Goal: Information Seeking & Learning: Learn about a topic

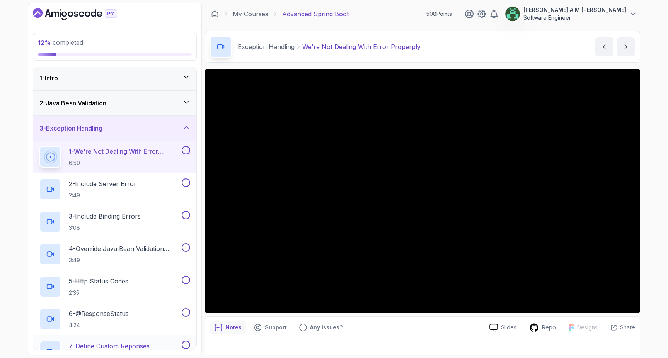
scroll to position [3, 0]
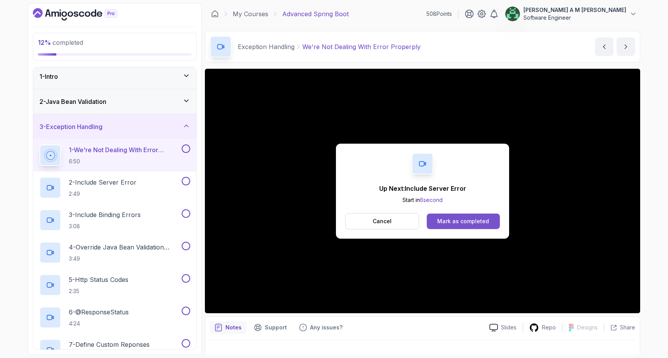
click at [443, 220] on div "Mark as completed" at bounding box center [463, 222] width 52 height 8
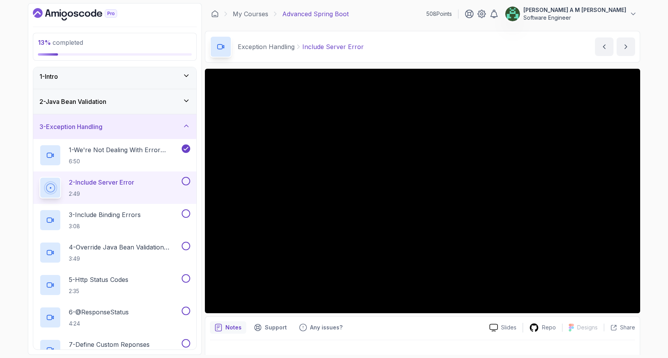
scroll to position [2, 0]
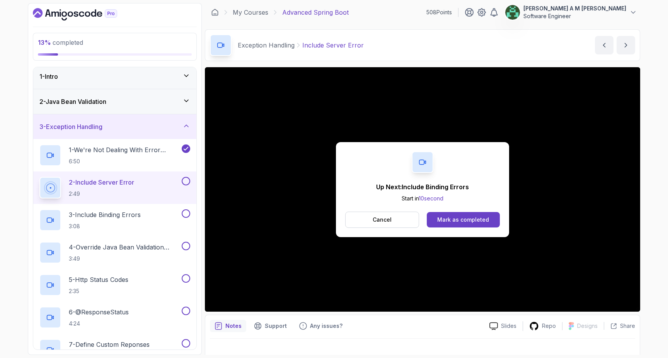
click at [187, 180] on button at bounding box center [186, 181] width 9 height 9
click at [149, 212] on div "3 - Include Binding Errors 3:08" at bounding box center [109, 220] width 141 height 22
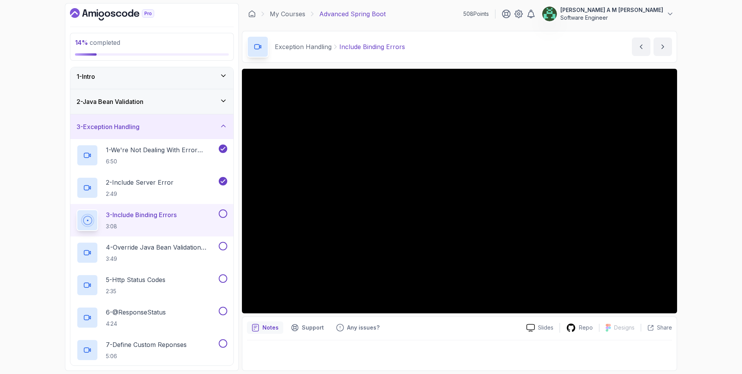
click at [222, 213] on button at bounding box center [223, 213] width 9 height 9
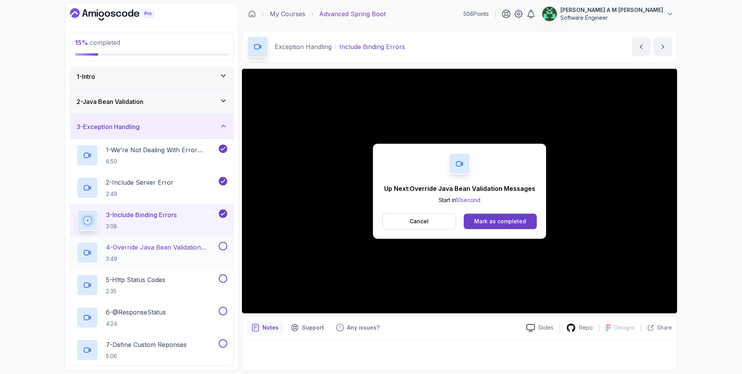
click at [176, 248] on p "4 - Override Java Bean Validation Messages" at bounding box center [161, 247] width 111 height 9
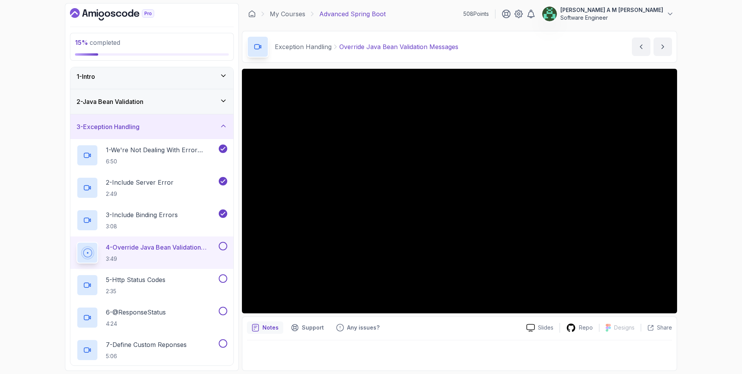
click at [221, 246] on button at bounding box center [223, 246] width 9 height 9
click at [188, 288] on div "5 - Http Status Codes 2:35" at bounding box center [147, 285] width 141 height 22
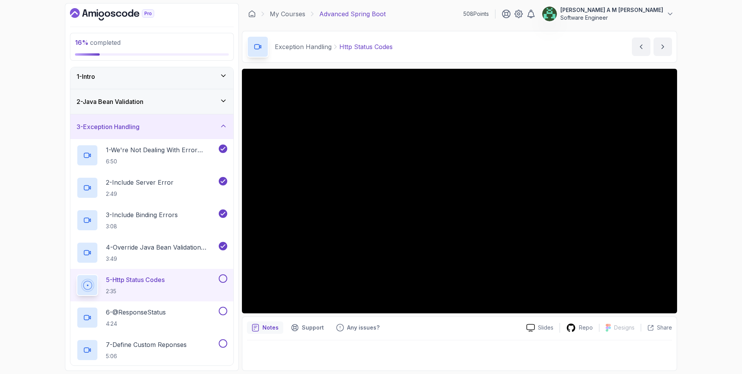
click at [224, 277] on button at bounding box center [223, 278] width 9 height 9
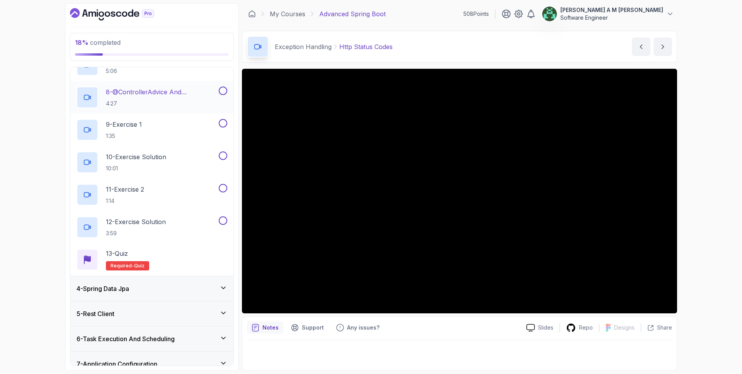
scroll to position [148, 0]
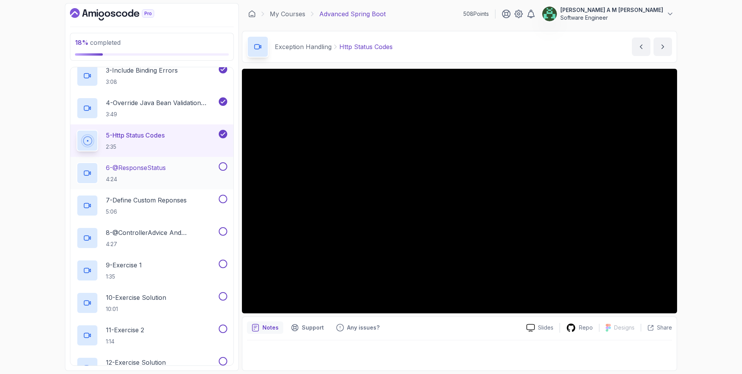
click at [170, 170] on div "6 - @ResponseStatus 4:24" at bounding box center [147, 173] width 141 height 22
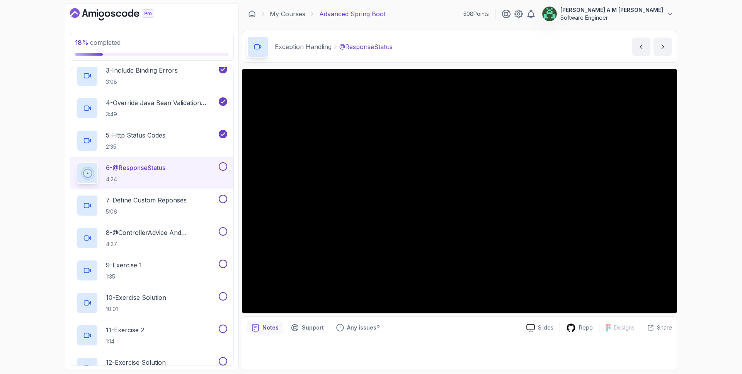
click at [225, 164] on button at bounding box center [223, 166] width 9 height 9
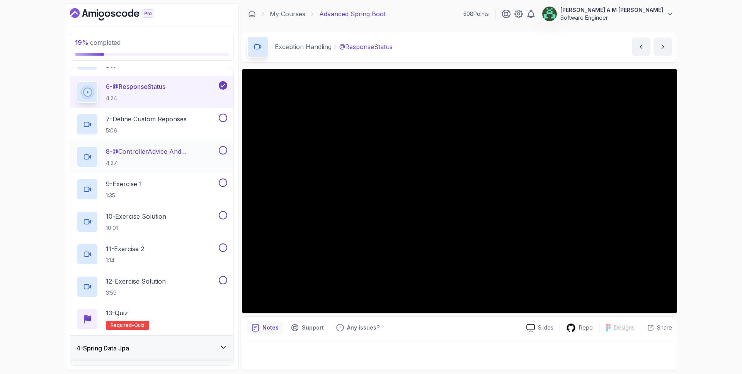
scroll to position [235, 0]
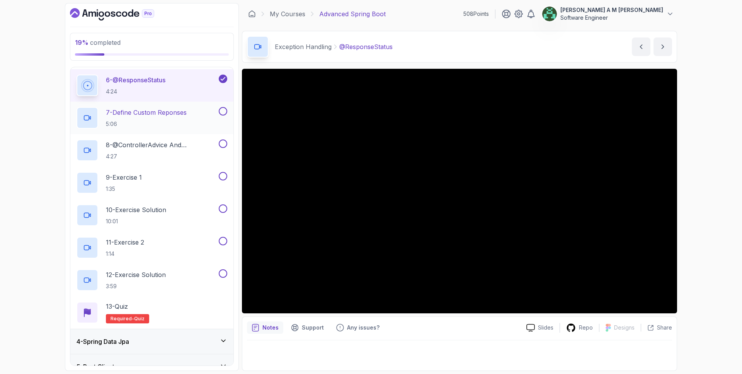
click at [156, 118] on h2 "7 - Define Custom Reponses 5:06" at bounding box center [146, 118] width 81 height 20
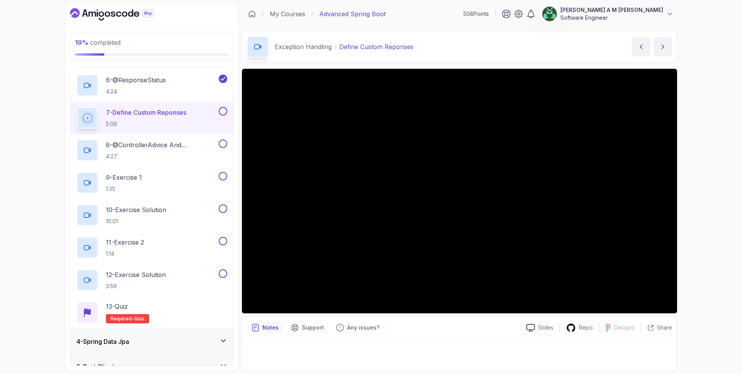
click at [223, 109] on button at bounding box center [223, 111] width 9 height 9
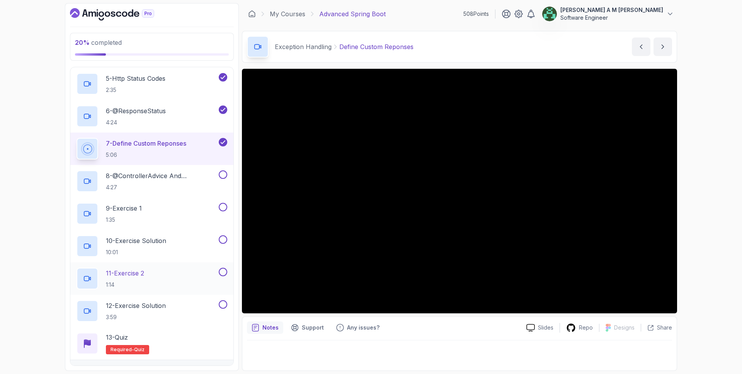
scroll to position [200, 0]
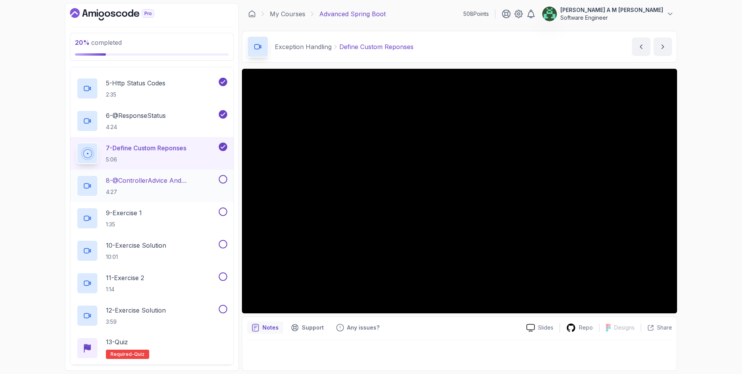
click at [190, 182] on p "8 - @ControllerAdvice And @ExceptionHandler" at bounding box center [161, 180] width 111 height 9
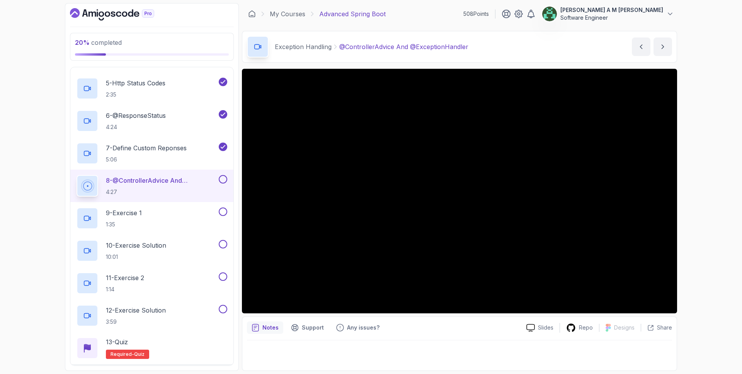
click at [391, 313] on div "Slides Repo Designs Design not available Share Notes Support Any issues? Slides…" at bounding box center [459, 220] width 435 height 302
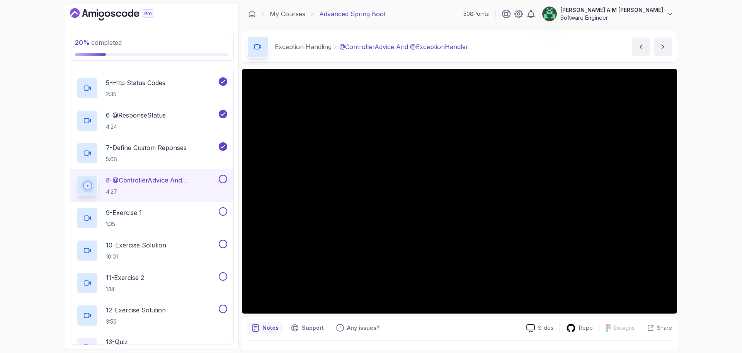
scroll to position [200, 0]
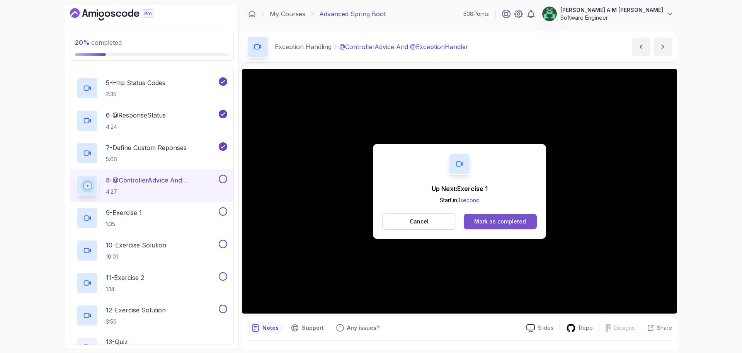
click at [485, 223] on div "Mark as completed" at bounding box center [500, 222] width 52 height 8
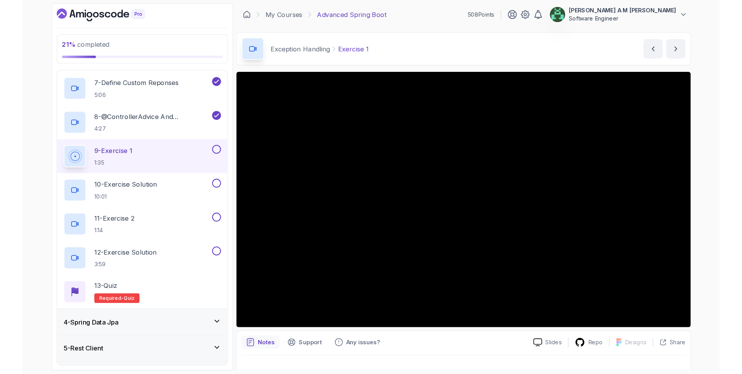
scroll to position [269, 0]
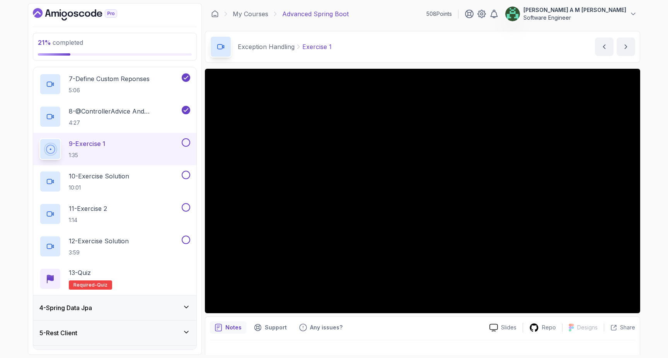
click at [189, 141] on button at bounding box center [186, 142] width 9 height 9
click at [139, 184] on div "10 - Exercise Solution 10:01" at bounding box center [109, 182] width 141 height 22
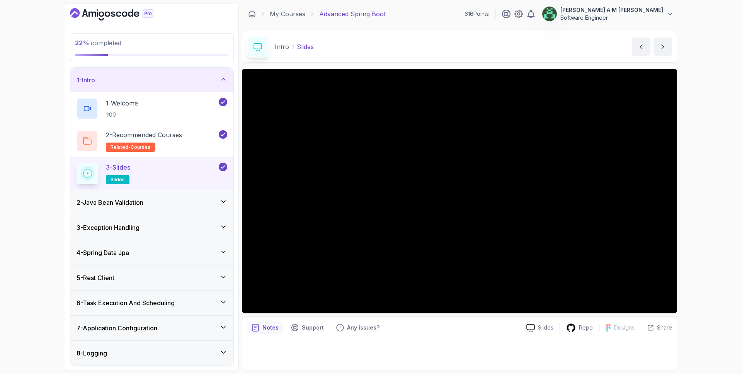
click at [192, 81] on div "1 - Intro" at bounding box center [152, 79] width 151 height 9
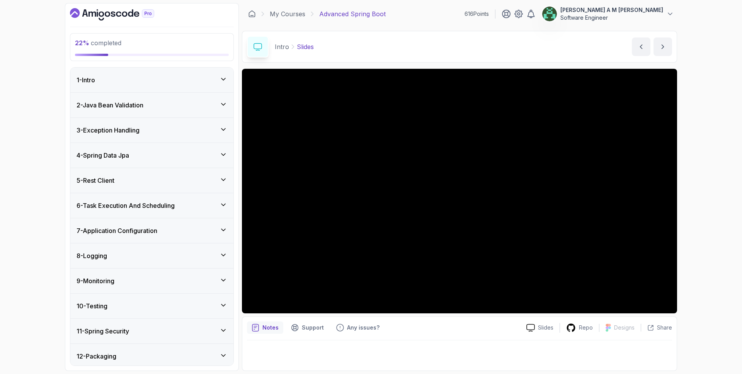
click at [190, 133] on div "3 - Exception Handling" at bounding box center [152, 130] width 151 height 9
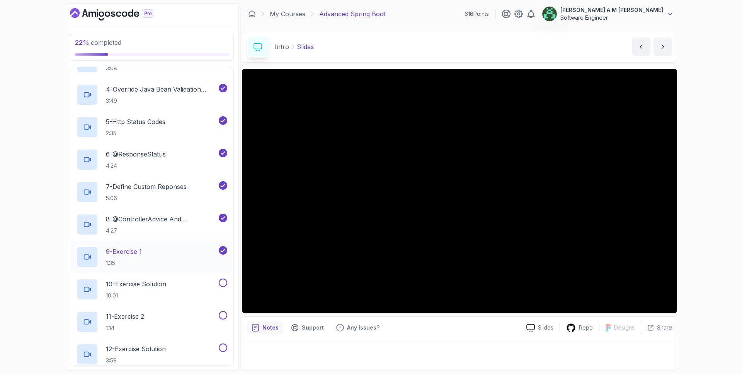
scroll to position [172, 0]
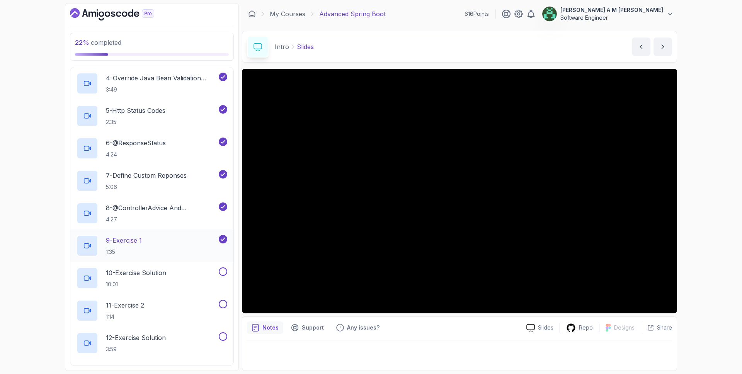
click at [174, 251] on div "9 - Exercise 1 1:35" at bounding box center [147, 246] width 141 height 22
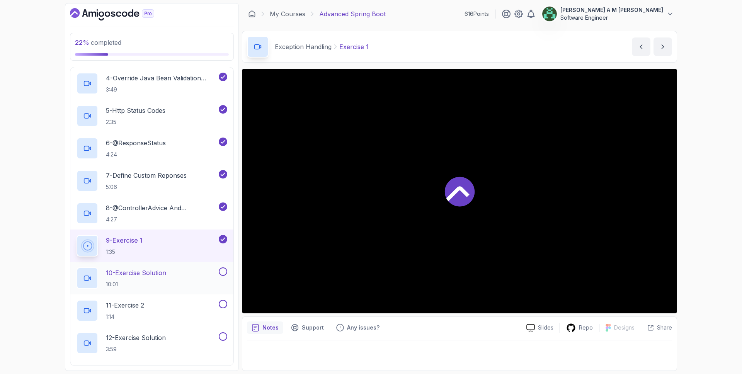
click at [187, 276] on div "10 - Exercise Solution 10:01" at bounding box center [147, 278] width 141 height 22
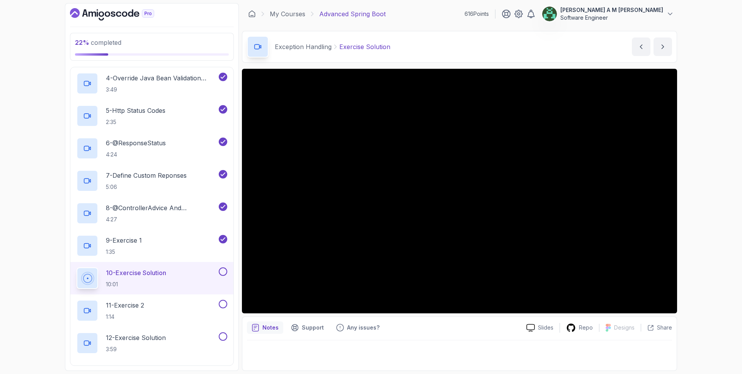
click at [219, 273] on button at bounding box center [223, 271] width 9 height 9
click at [186, 306] on div "11 - Exercise 2 1:14" at bounding box center [147, 311] width 141 height 22
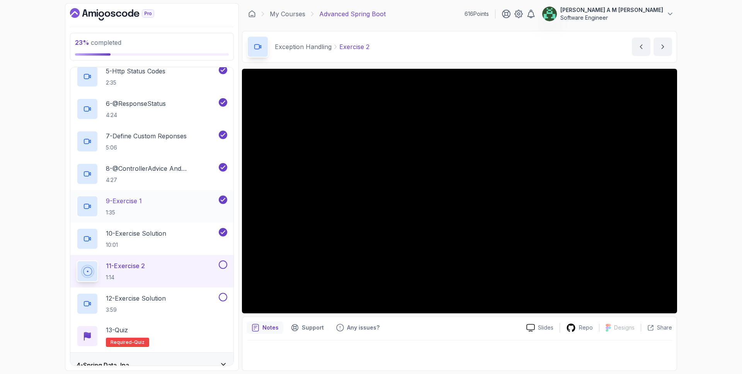
scroll to position [214, 0]
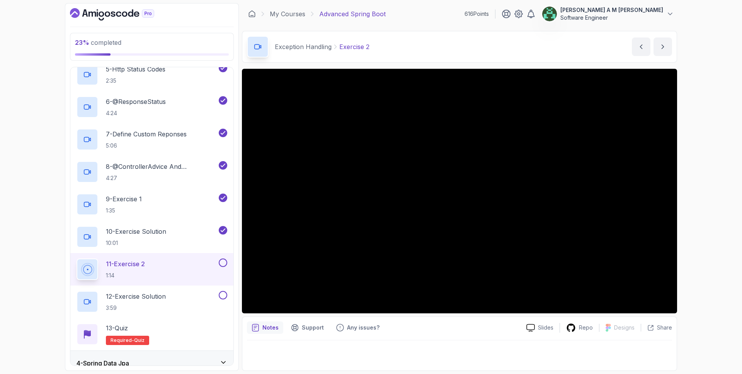
click at [224, 262] on button at bounding box center [223, 263] width 9 height 9
click at [183, 294] on div "12 - Exercise Solution 3:59" at bounding box center [147, 302] width 141 height 22
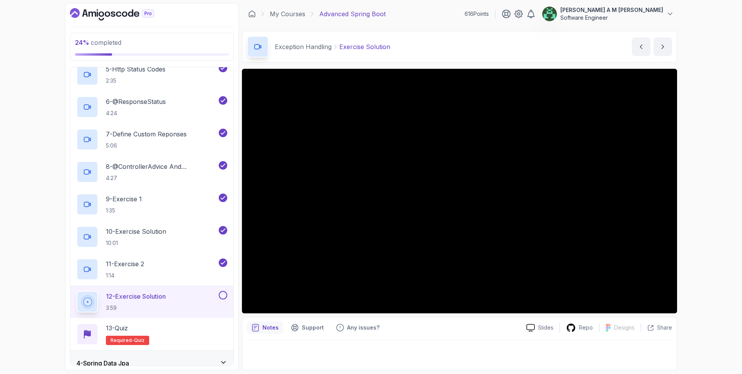
click at [220, 297] on button at bounding box center [223, 295] width 9 height 9
click at [184, 320] on div "13 - Quiz Required- quiz" at bounding box center [151, 334] width 163 height 32
click at [177, 326] on div "13 - Quiz Required- quiz" at bounding box center [152, 334] width 151 height 22
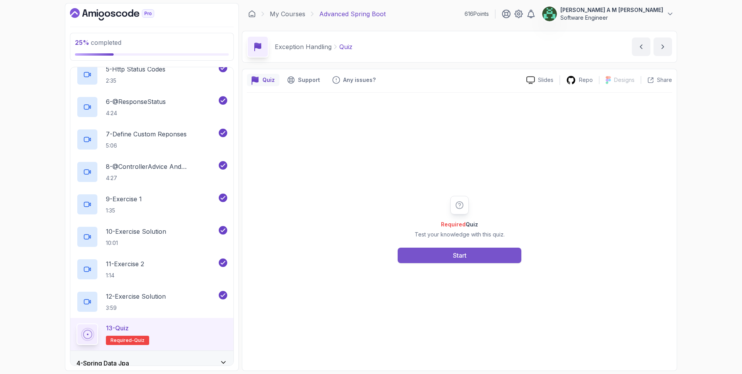
click at [445, 251] on button "Start" at bounding box center [460, 255] width 124 height 15
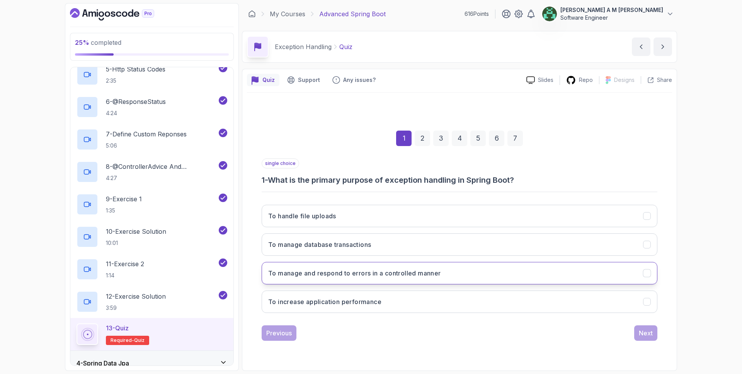
click at [523, 267] on button "To manage and respond to errors in a controlled manner" at bounding box center [460, 273] width 396 height 22
click at [640, 329] on div "Next" at bounding box center [646, 333] width 14 height 9
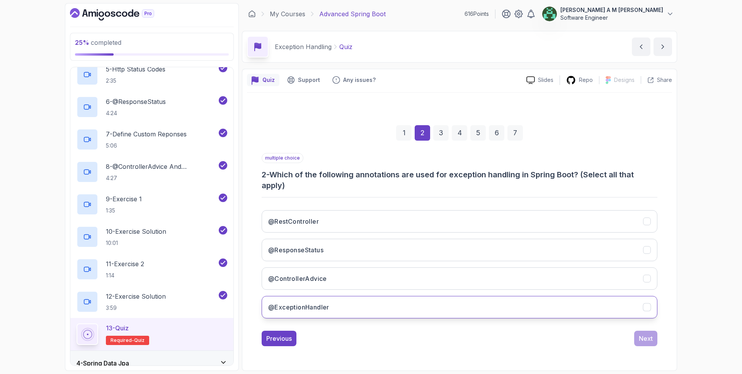
click at [502, 317] on button "@ExceptionHandler" at bounding box center [460, 307] width 396 height 22
click at [535, 280] on button "@ControllerAdvice" at bounding box center [460, 278] width 396 height 22
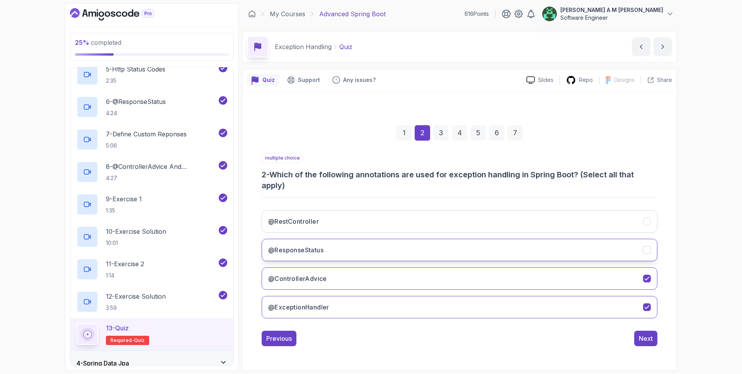
click at [533, 256] on button "@ResponseStatus" at bounding box center [460, 250] width 396 height 22
click at [650, 336] on div "Next" at bounding box center [646, 338] width 14 height 9
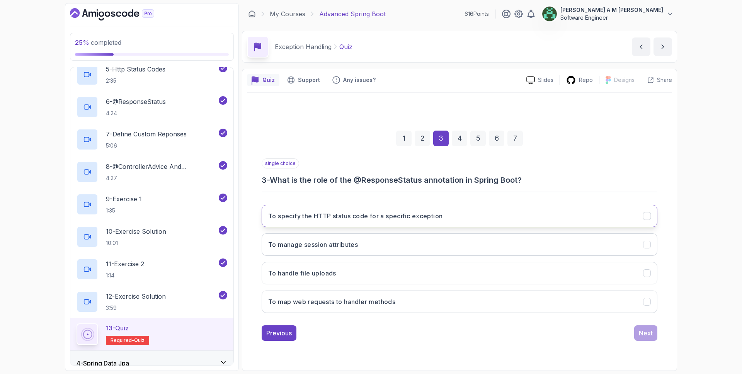
click at [393, 213] on h3 "To specify the HTTP status code for a specific exception" at bounding box center [355, 215] width 174 height 9
click at [636, 330] on button "Next" at bounding box center [645, 332] width 23 height 15
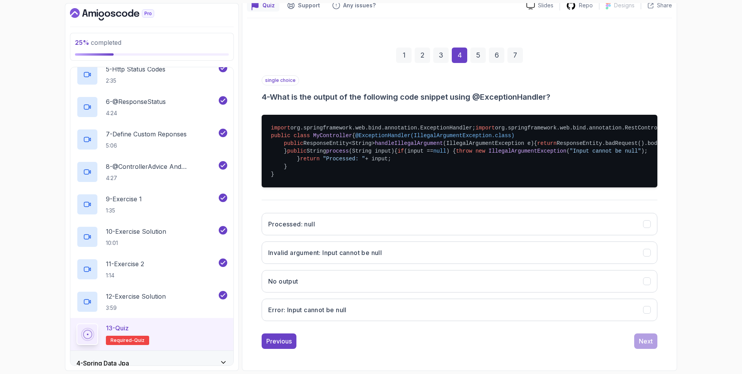
scroll to position [167, 0]
click at [509, 220] on button "Processed: null" at bounding box center [460, 224] width 396 height 22
click at [652, 337] on div "Next" at bounding box center [646, 341] width 14 height 9
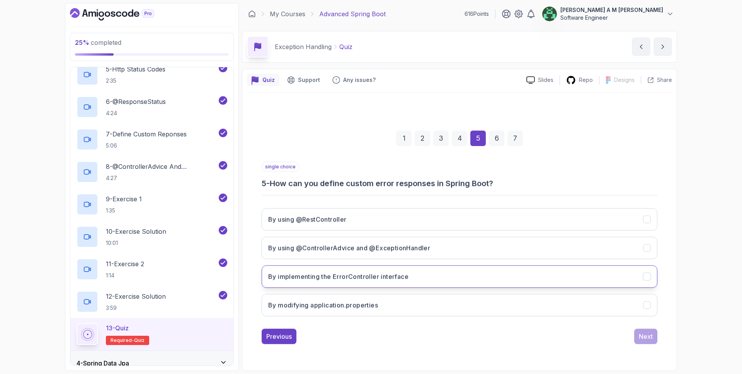
scroll to position [0, 0]
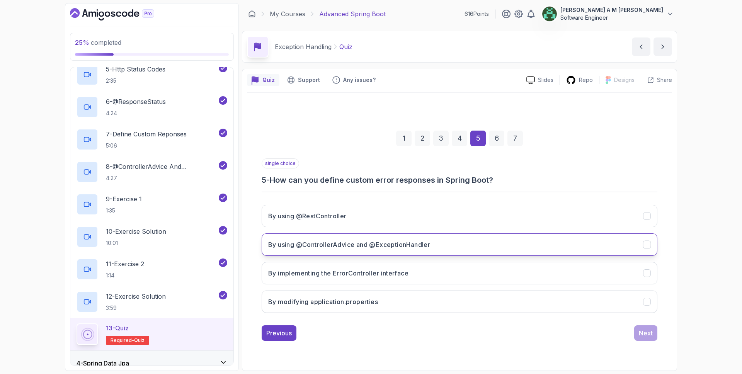
click at [473, 235] on button "By using @ControllerAdvice and @ExceptionHandler" at bounding box center [460, 244] width 396 height 22
click at [644, 332] on div "Next" at bounding box center [646, 333] width 14 height 9
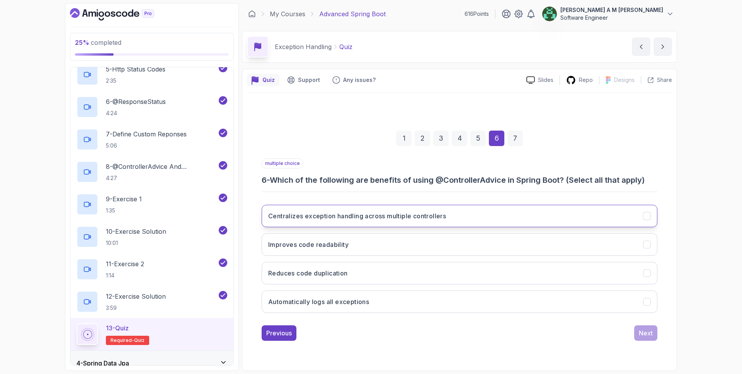
click at [473, 211] on button "Centralizes exception handling across multiple controllers" at bounding box center [460, 216] width 396 height 22
click at [449, 242] on button "Improves code readability" at bounding box center [460, 244] width 396 height 22
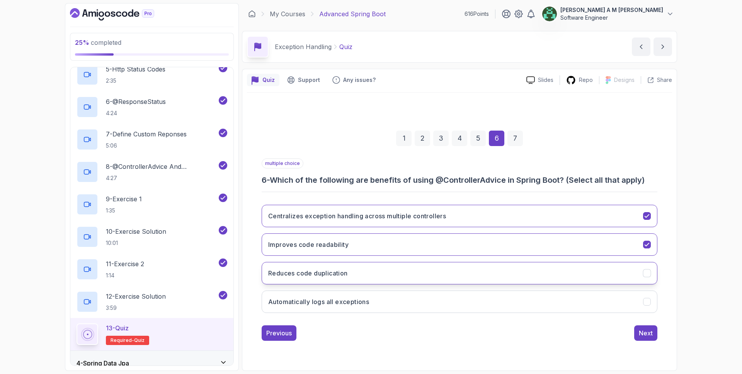
click at [439, 267] on button "Reduces code duplication" at bounding box center [460, 273] width 396 height 22
click at [640, 329] on div "Next" at bounding box center [646, 333] width 14 height 9
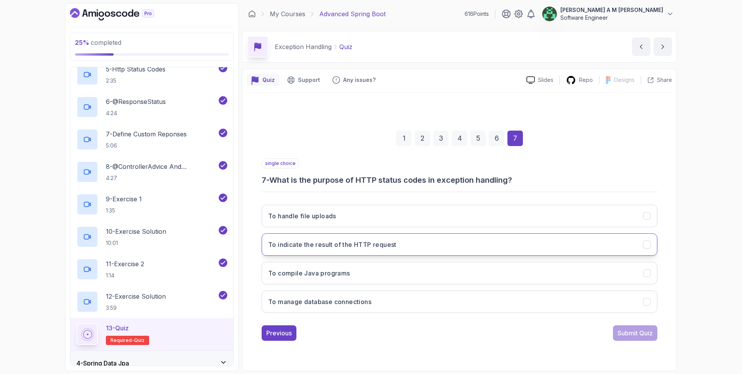
click at [474, 244] on button "To indicate the result of the HTTP request" at bounding box center [460, 244] width 396 height 22
click at [639, 332] on div "Submit Quiz" at bounding box center [635, 333] width 35 height 9
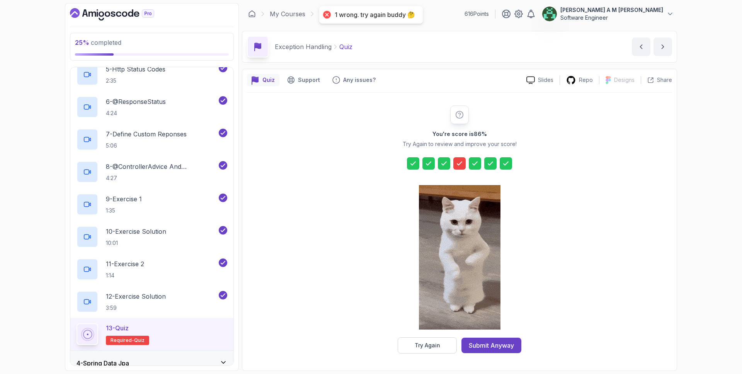
click at [456, 164] on icon at bounding box center [460, 164] width 8 height 8
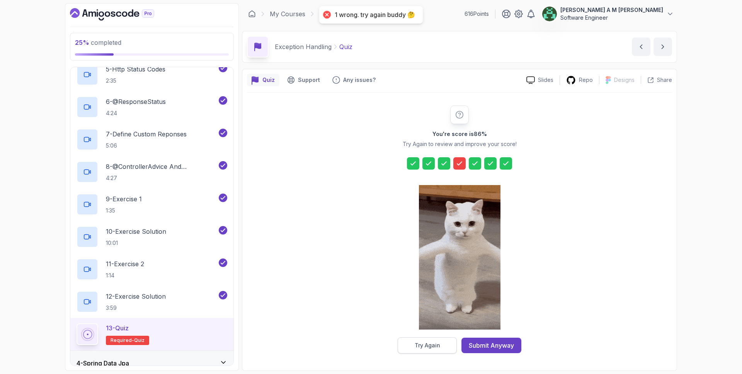
click at [421, 346] on div "Try Again" at bounding box center [428, 346] width 26 height 8
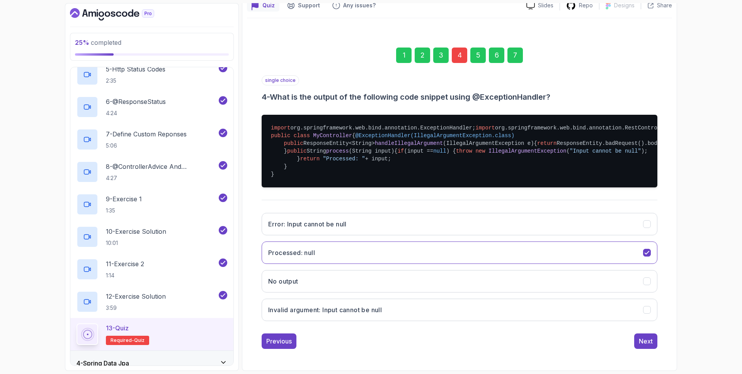
scroll to position [167, 0]
click at [419, 225] on button "Error: Input cannot be null" at bounding box center [460, 224] width 396 height 22
click at [642, 339] on div "Next" at bounding box center [646, 341] width 14 height 9
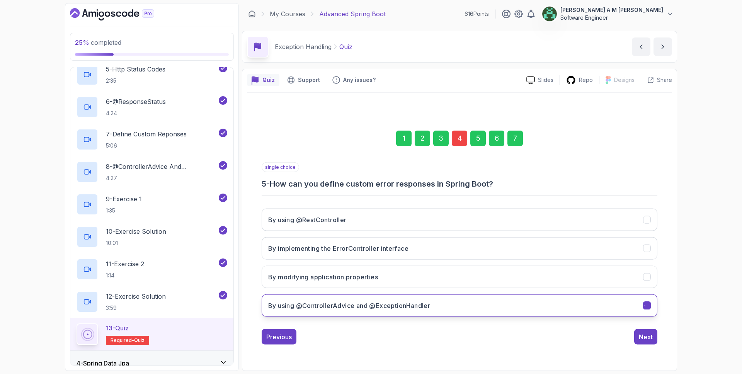
scroll to position [0, 0]
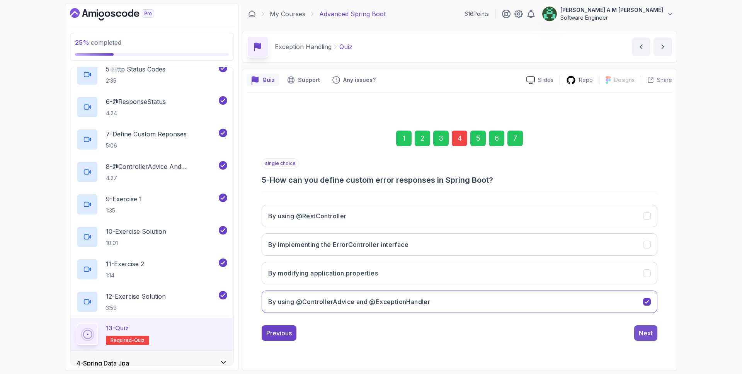
click at [644, 334] on div "Next" at bounding box center [646, 333] width 14 height 9
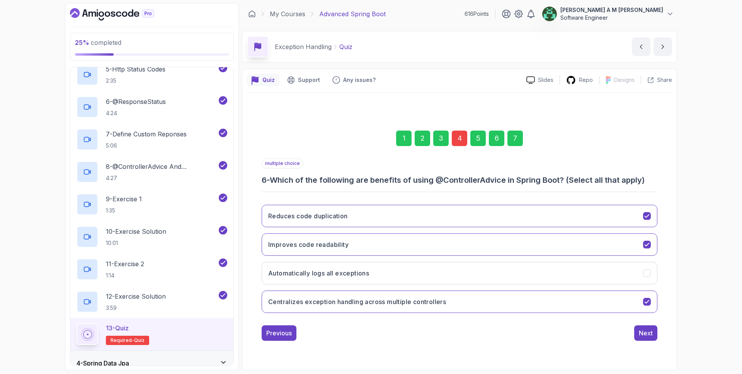
click at [644, 334] on div "Next" at bounding box center [646, 333] width 14 height 9
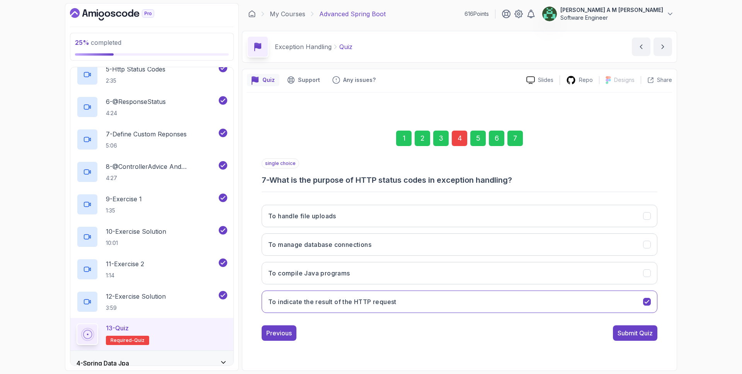
click at [644, 334] on div "Submit Quiz" at bounding box center [635, 333] width 35 height 9
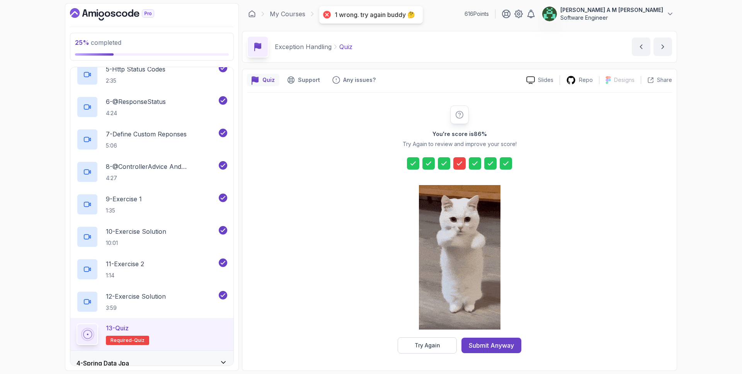
click at [460, 160] on icon at bounding box center [460, 164] width 8 height 8
click at [411, 347] on button "Try Again" at bounding box center [427, 345] width 59 height 16
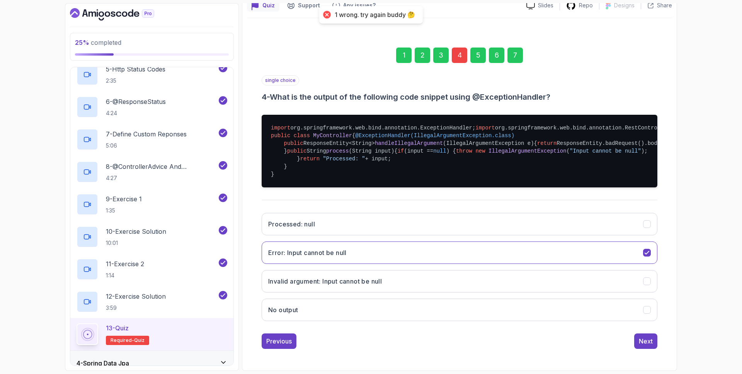
scroll to position [167, 0]
click at [427, 250] on button "Error: Input cannot be null" at bounding box center [460, 253] width 396 height 22
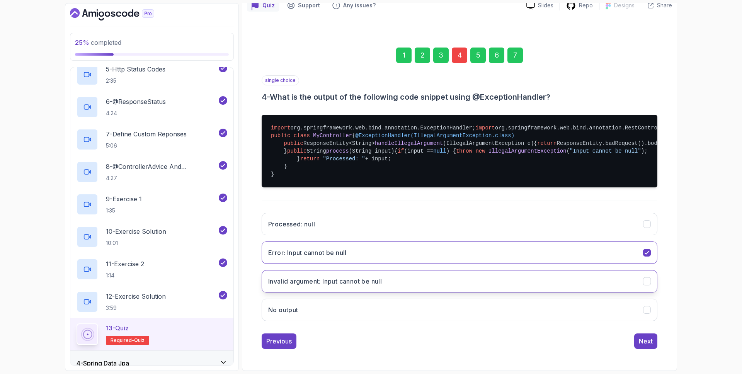
click at [405, 283] on button "Invalid argument: Input cannot be null" at bounding box center [460, 281] width 396 height 22
click at [645, 337] on div "Next" at bounding box center [646, 341] width 14 height 9
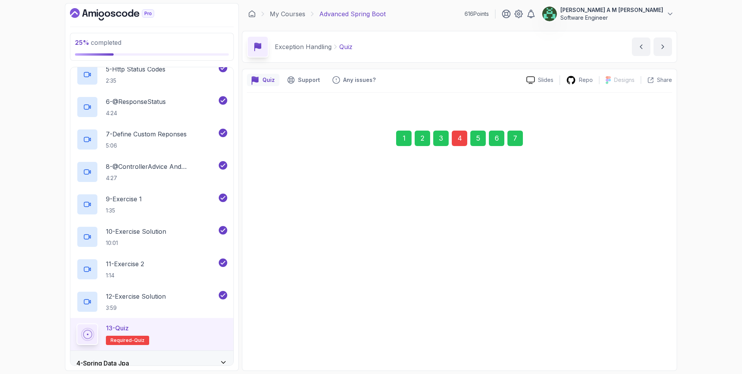
scroll to position [0, 0]
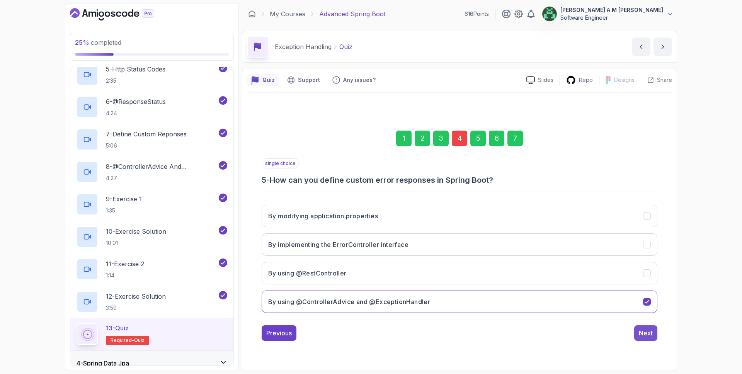
click at [643, 331] on div "Next" at bounding box center [646, 333] width 14 height 9
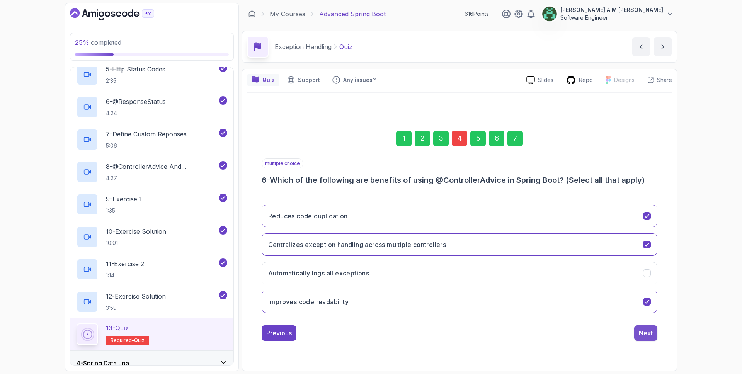
click at [643, 332] on div "Next" at bounding box center [646, 333] width 14 height 9
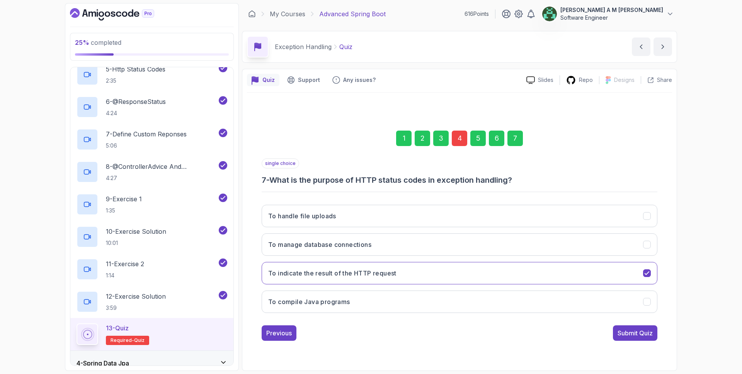
click at [643, 331] on div "Submit Quiz" at bounding box center [635, 333] width 35 height 9
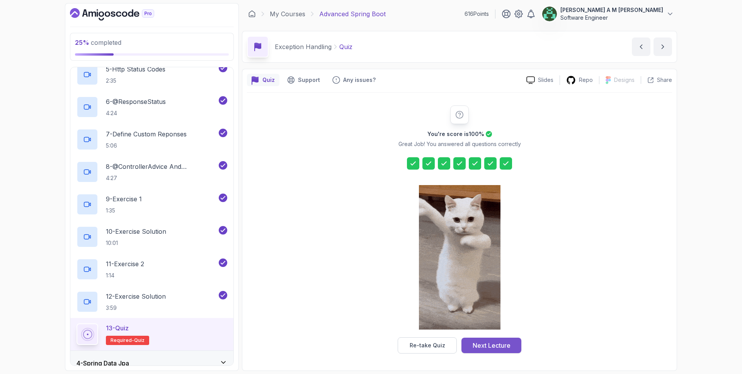
click at [497, 345] on div "Next Lecture" at bounding box center [492, 345] width 38 height 9
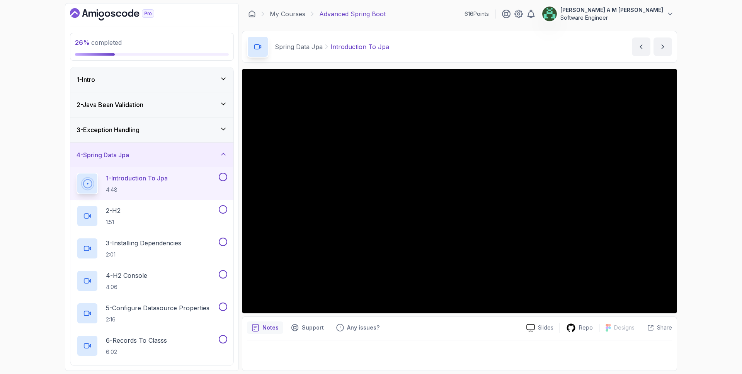
click at [182, 154] on div "4 - Spring Data Jpa" at bounding box center [152, 154] width 151 height 9
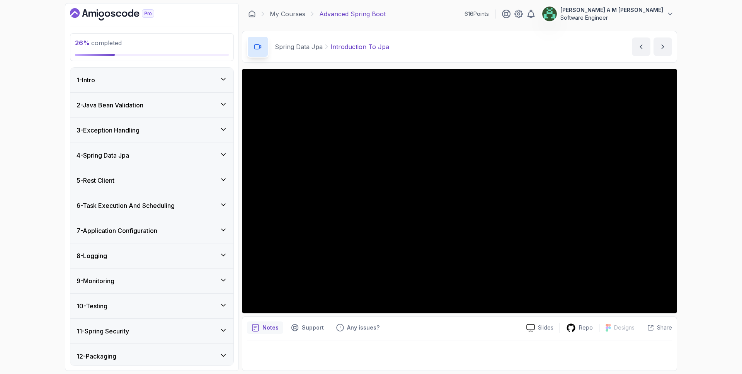
scroll to position [28, 0]
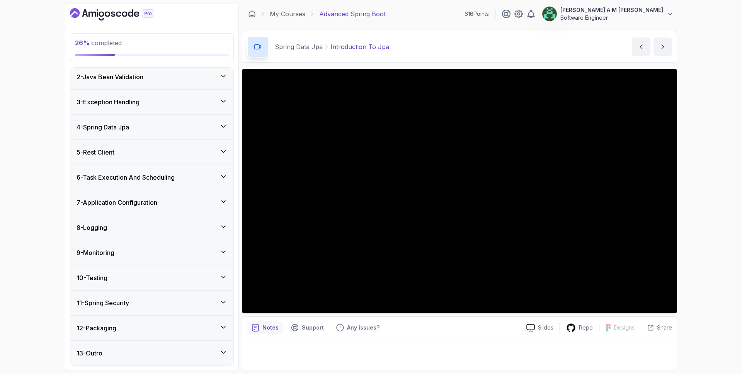
click at [182, 153] on div "5 - Rest Client" at bounding box center [152, 152] width 151 height 9
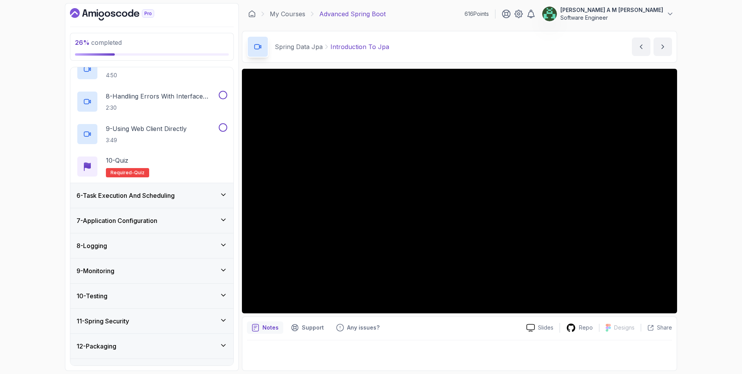
scroll to position [350, 0]
